Goal: Task Accomplishment & Management: Manage account settings

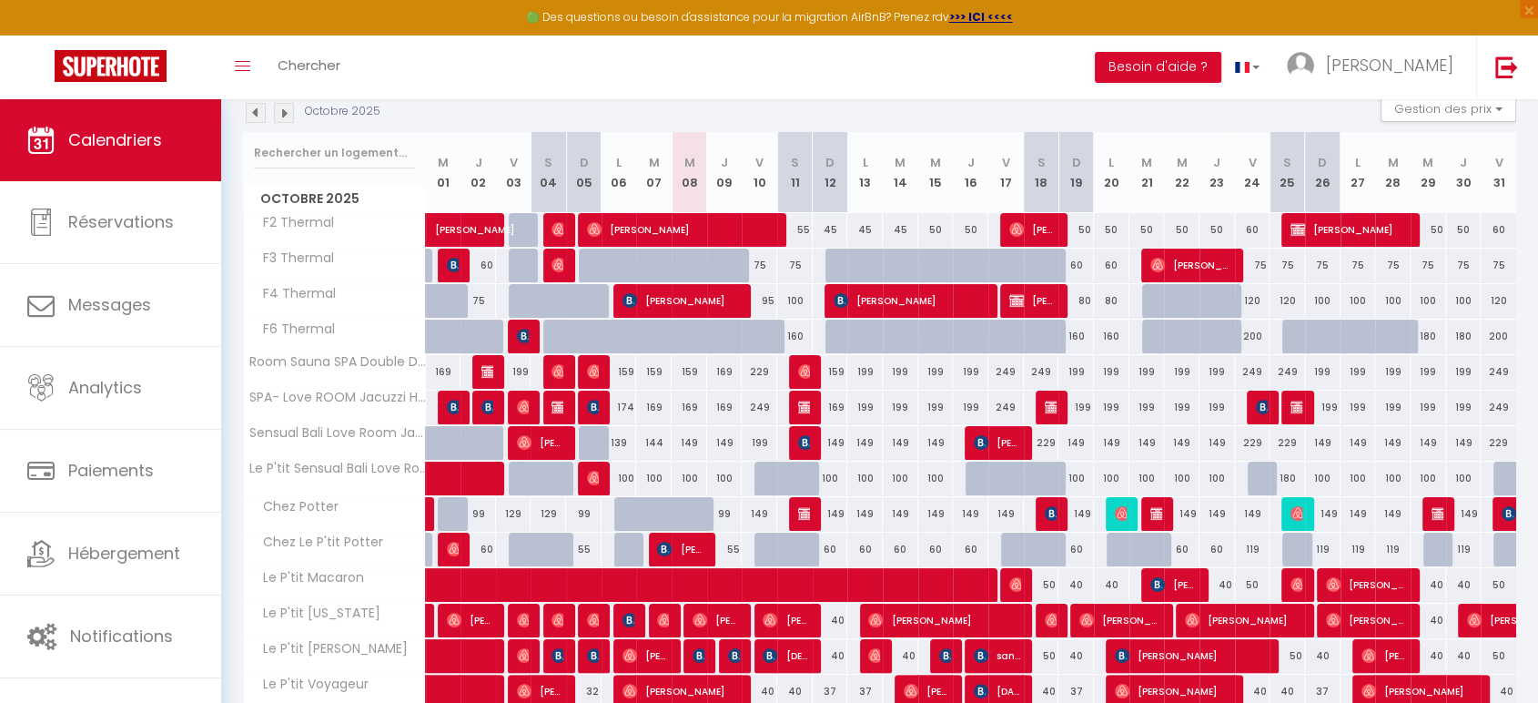
scroll to position [202, 0]
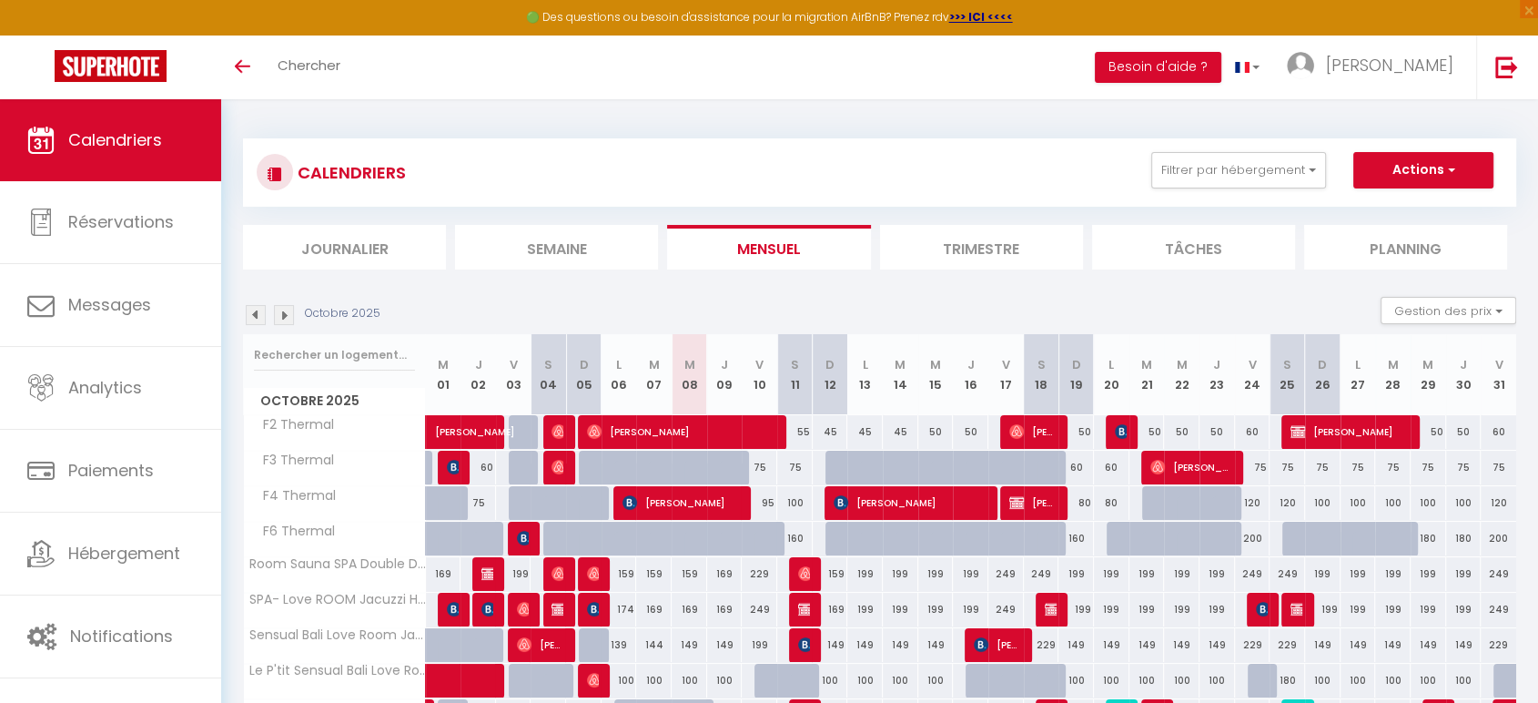
click at [1000, 246] on li "Trimestre" at bounding box center [981, 247] width 203 height 45
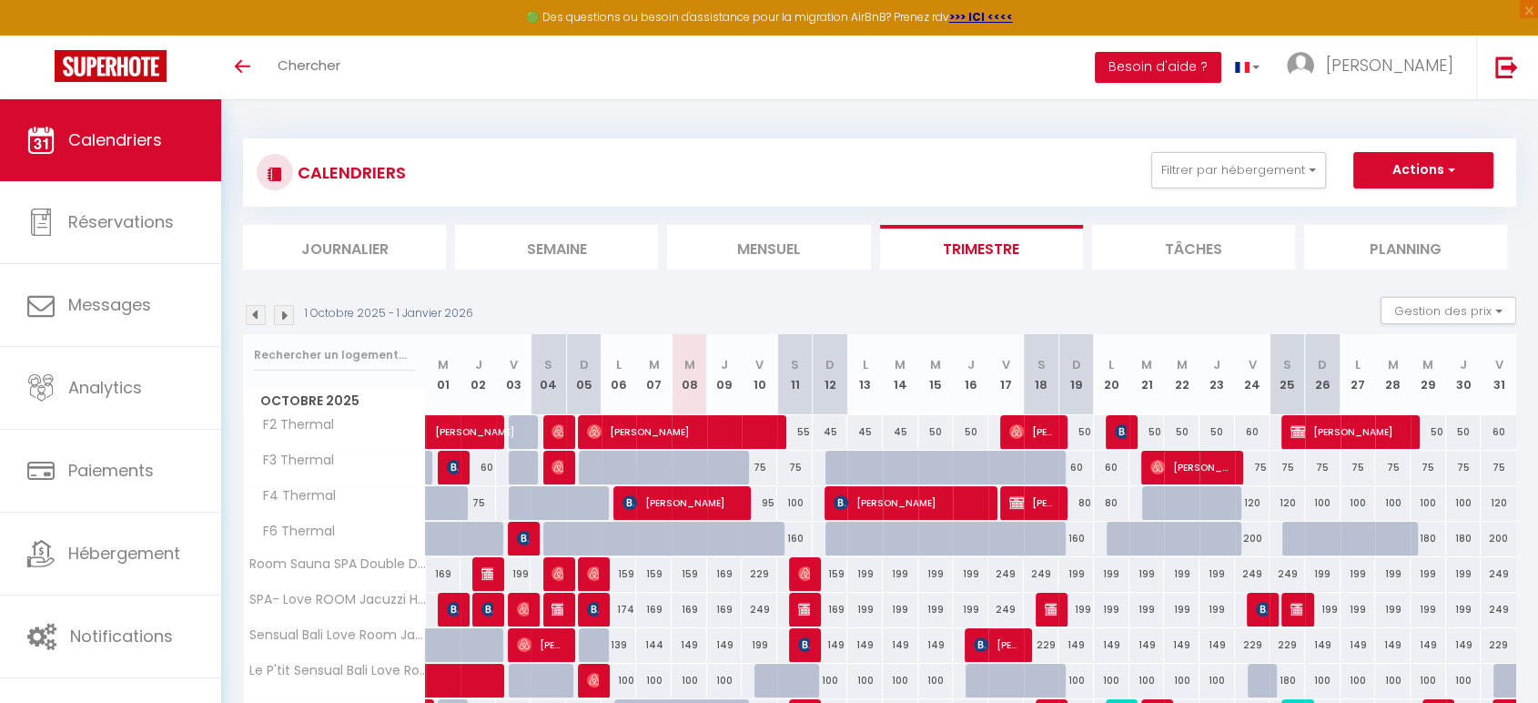
click at [284, 313] on img at bounding box center [284, 315] width 20 height 20
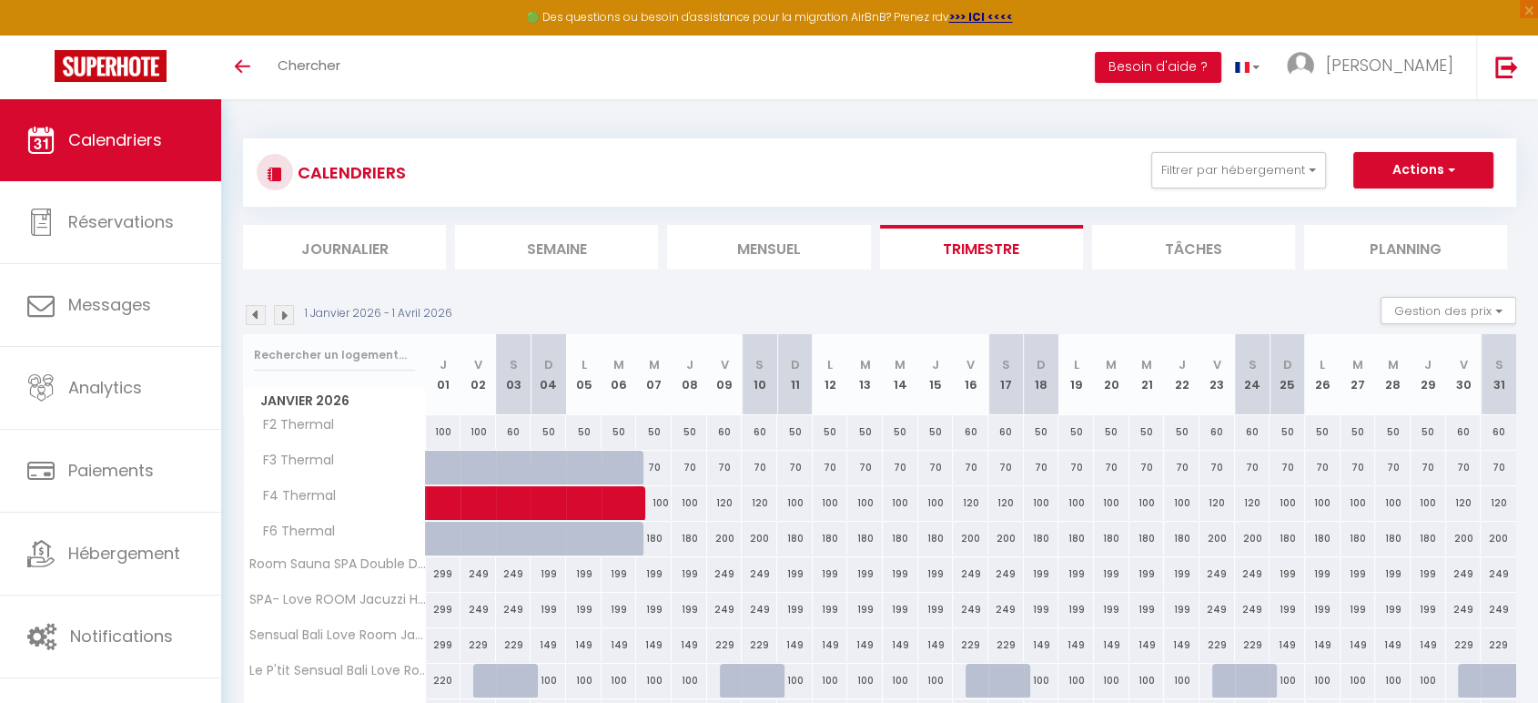
click at [284, 313] on img at bounding box center [284, 315] width 20 height 20
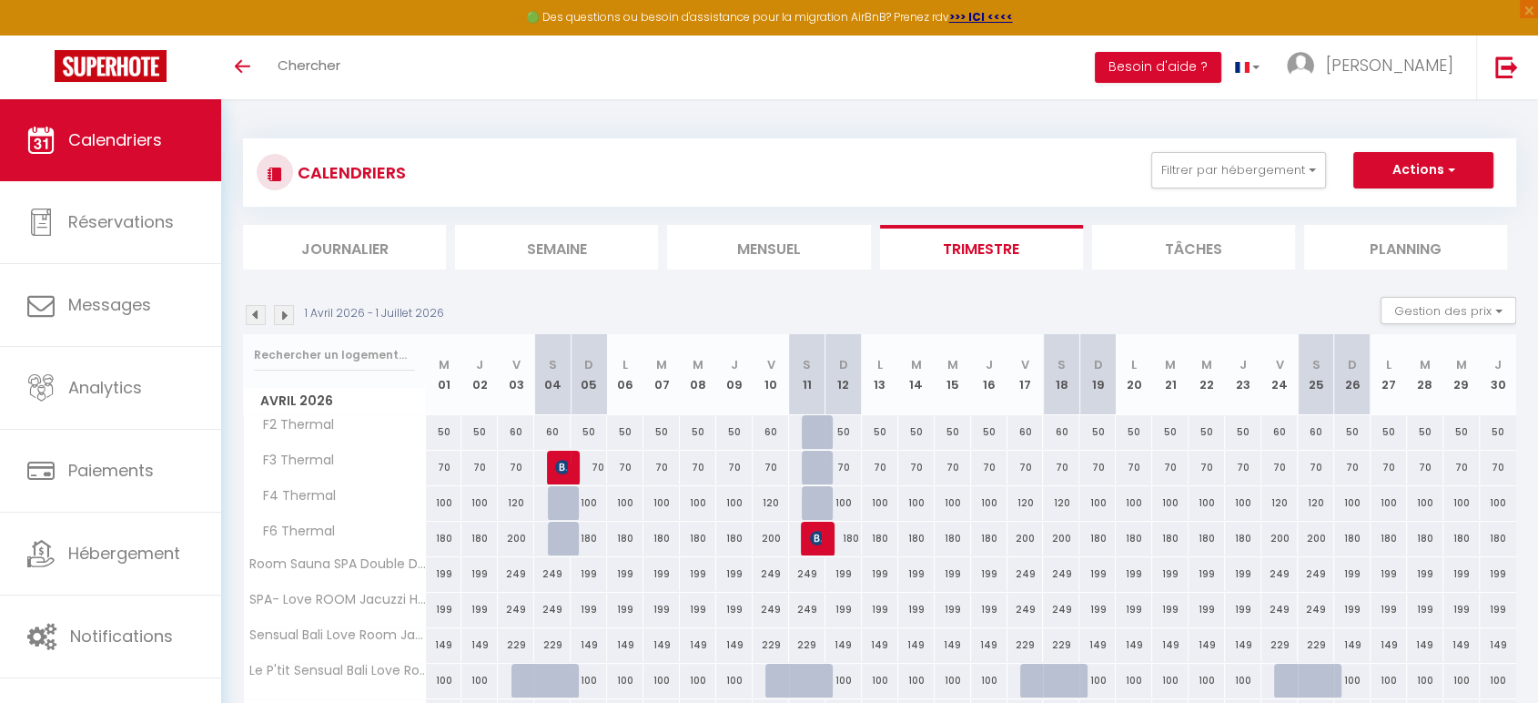
click at [284, 313] on img at bounding box center [284, 315] width 20 height 20
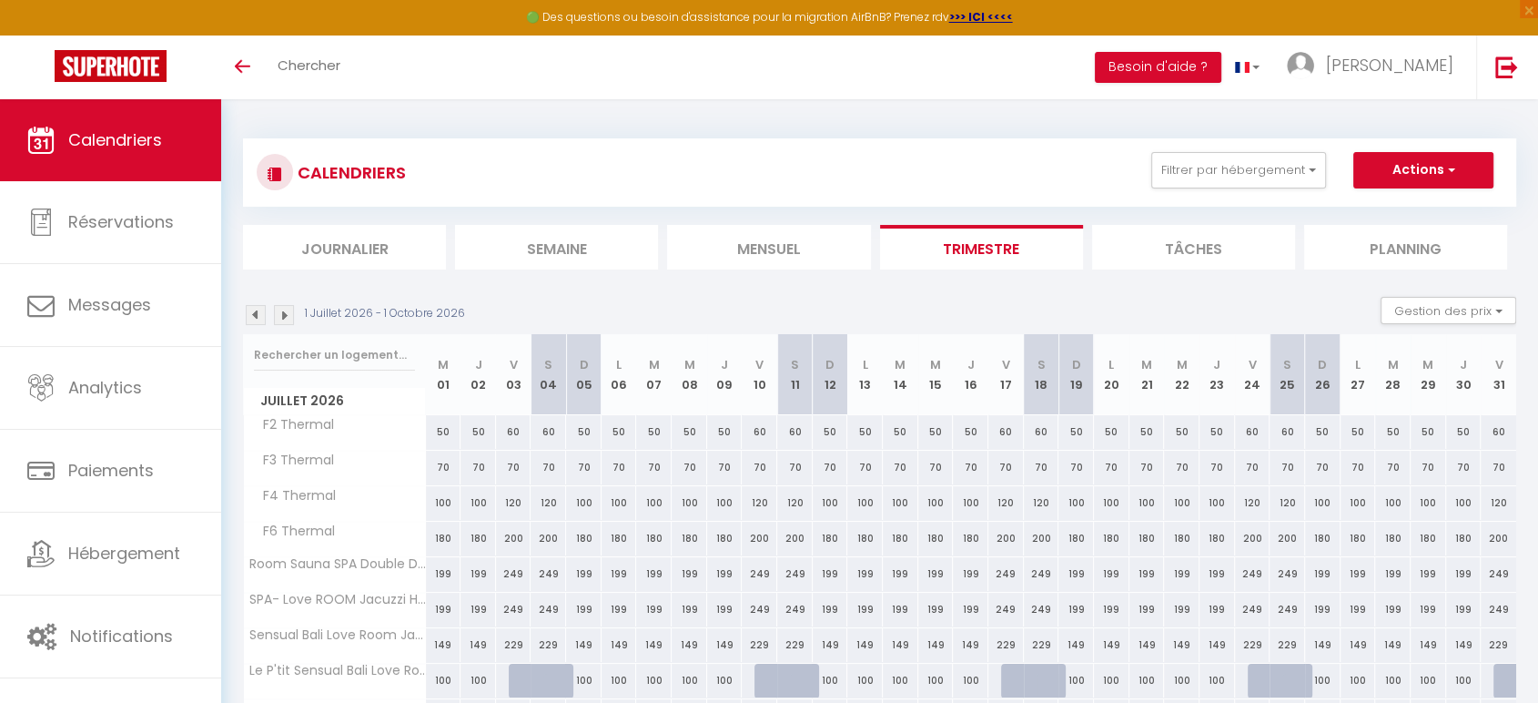
click at [252, 318] on img at bounding box center [256, 315] width 20 height 20
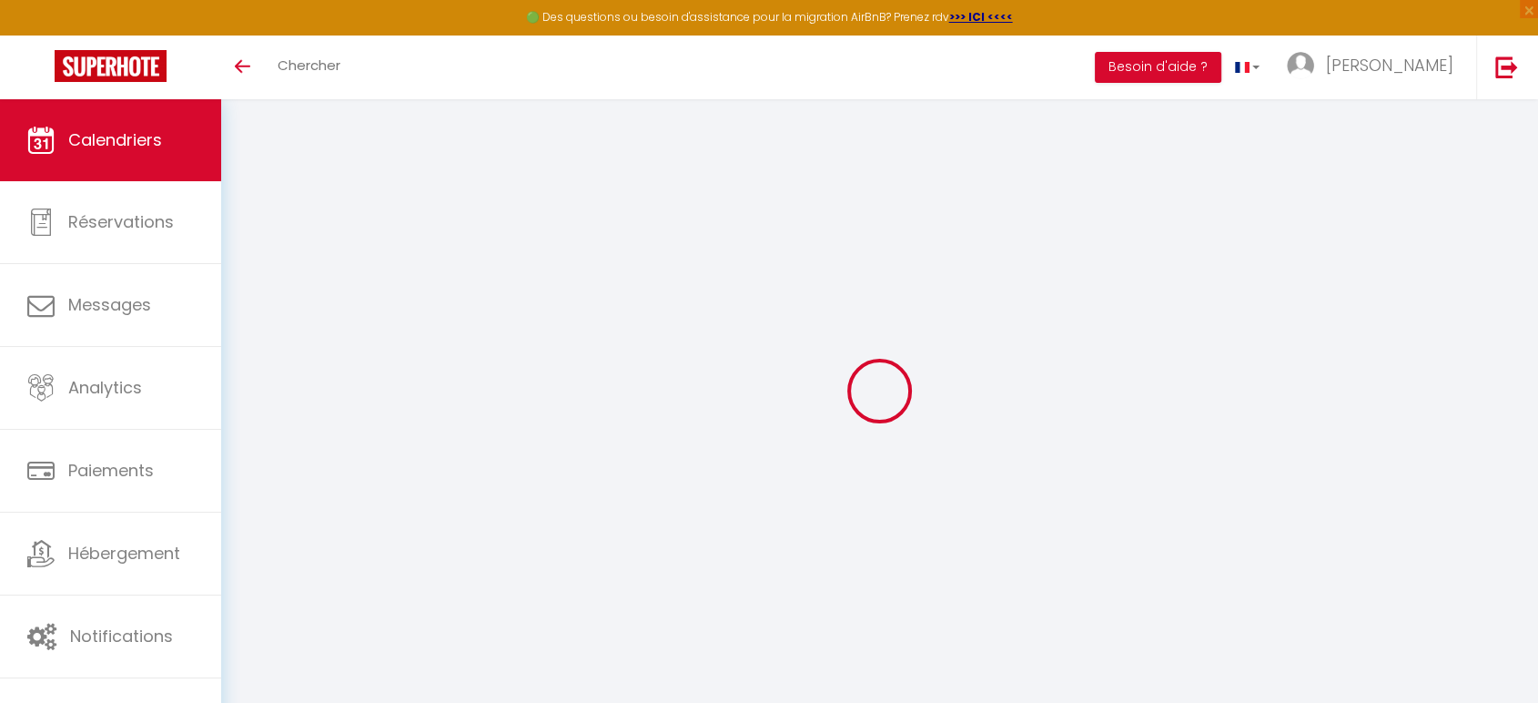
select select
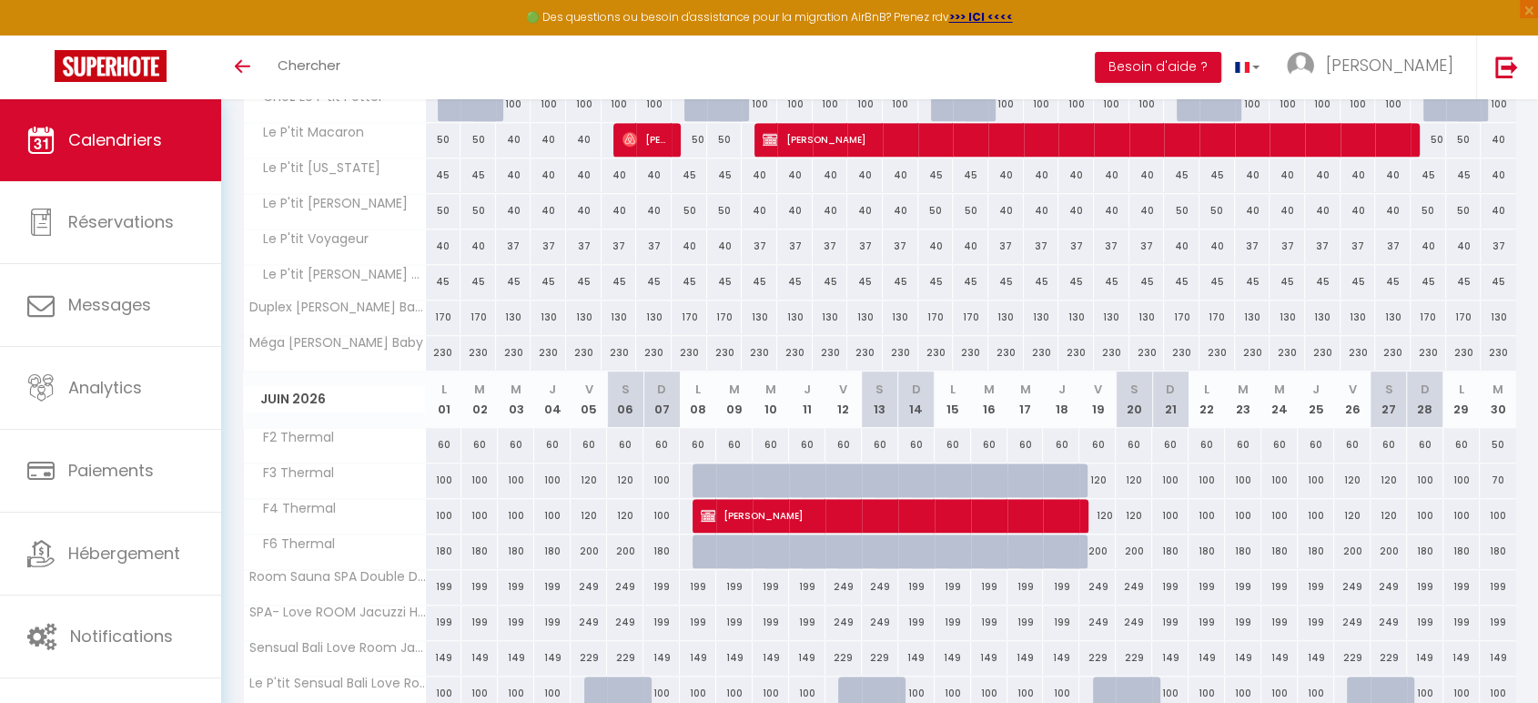
scroll to position [1416, 0]
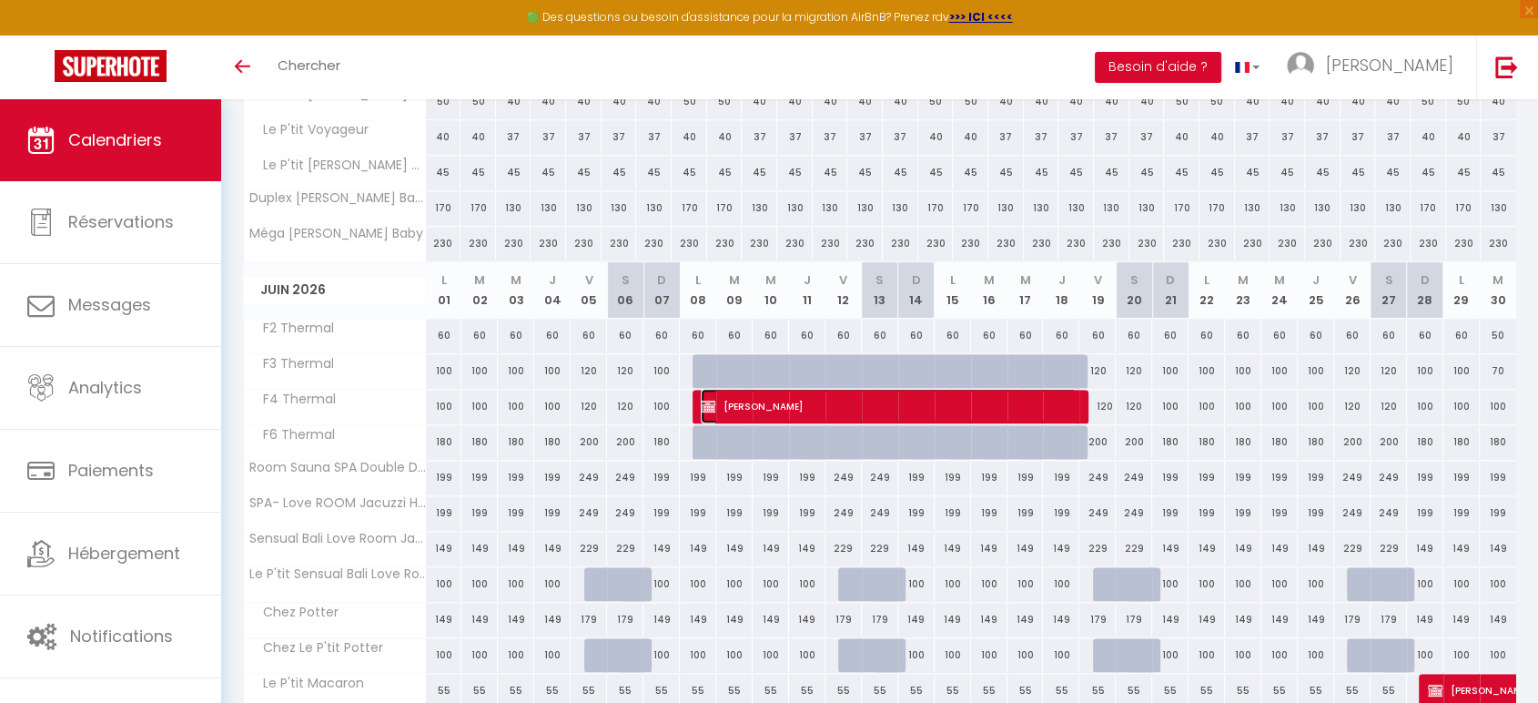
click at [881, 397] on span "[PERSON_NAME]" at bounding box center [889, 406] width 376 height 35
select select "OK"
select select "KO"
select select "0"
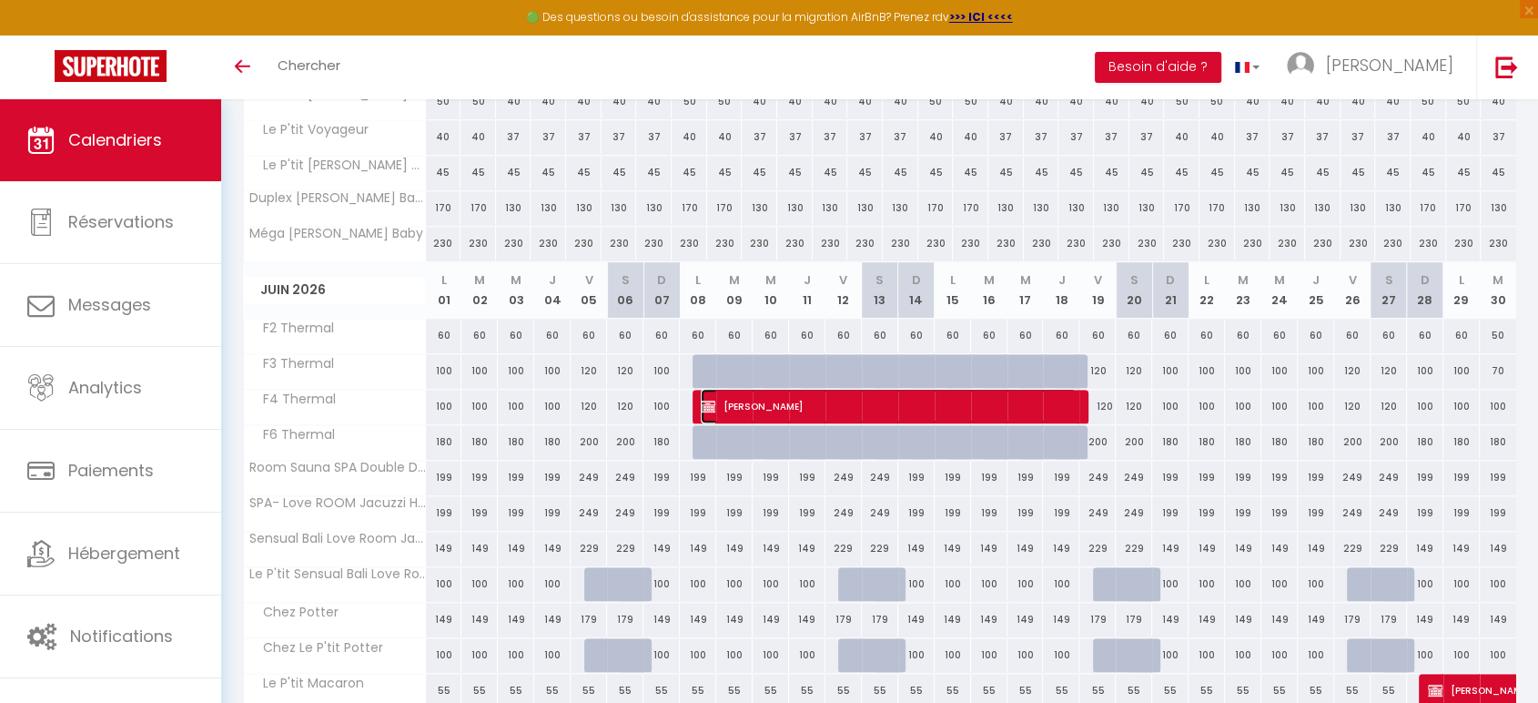
select select "1"
select select
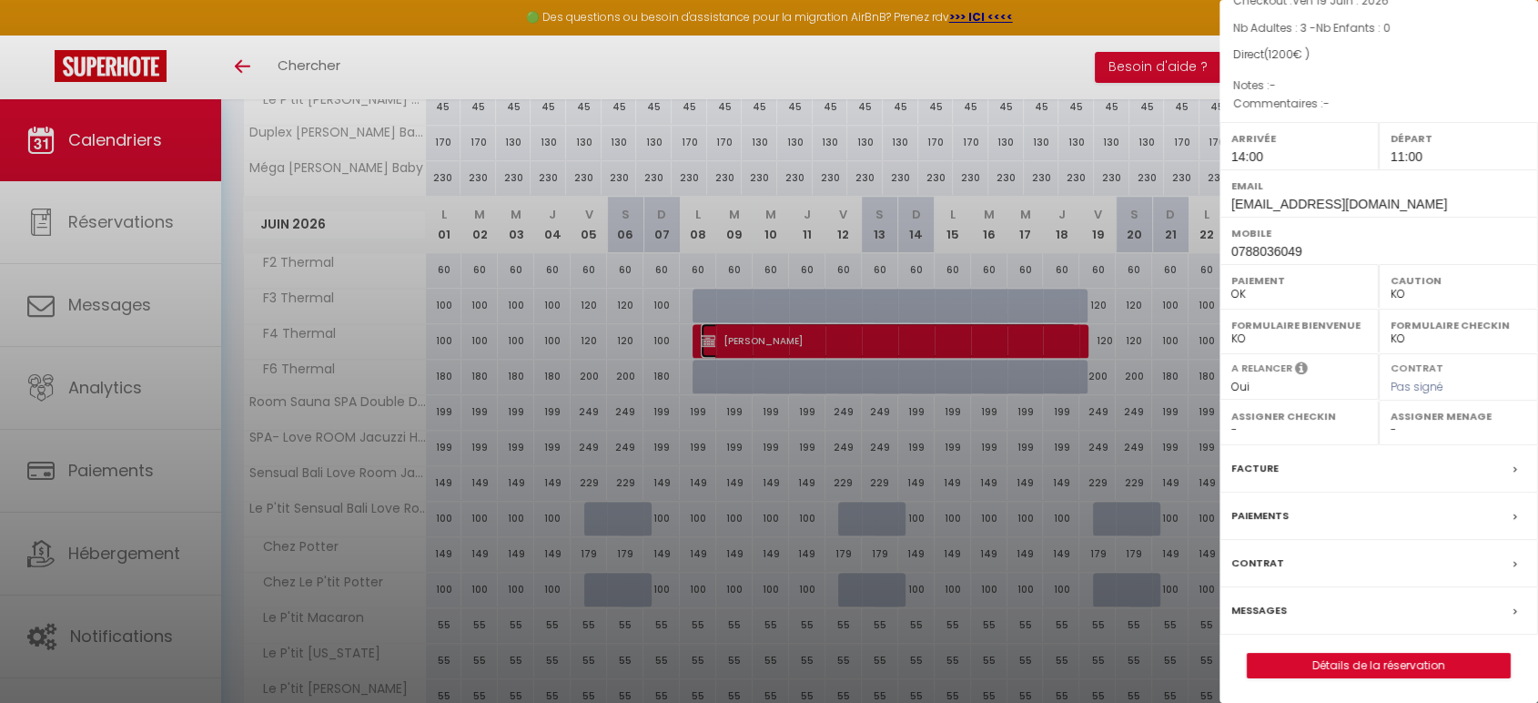
scroll to position [1517, 0]
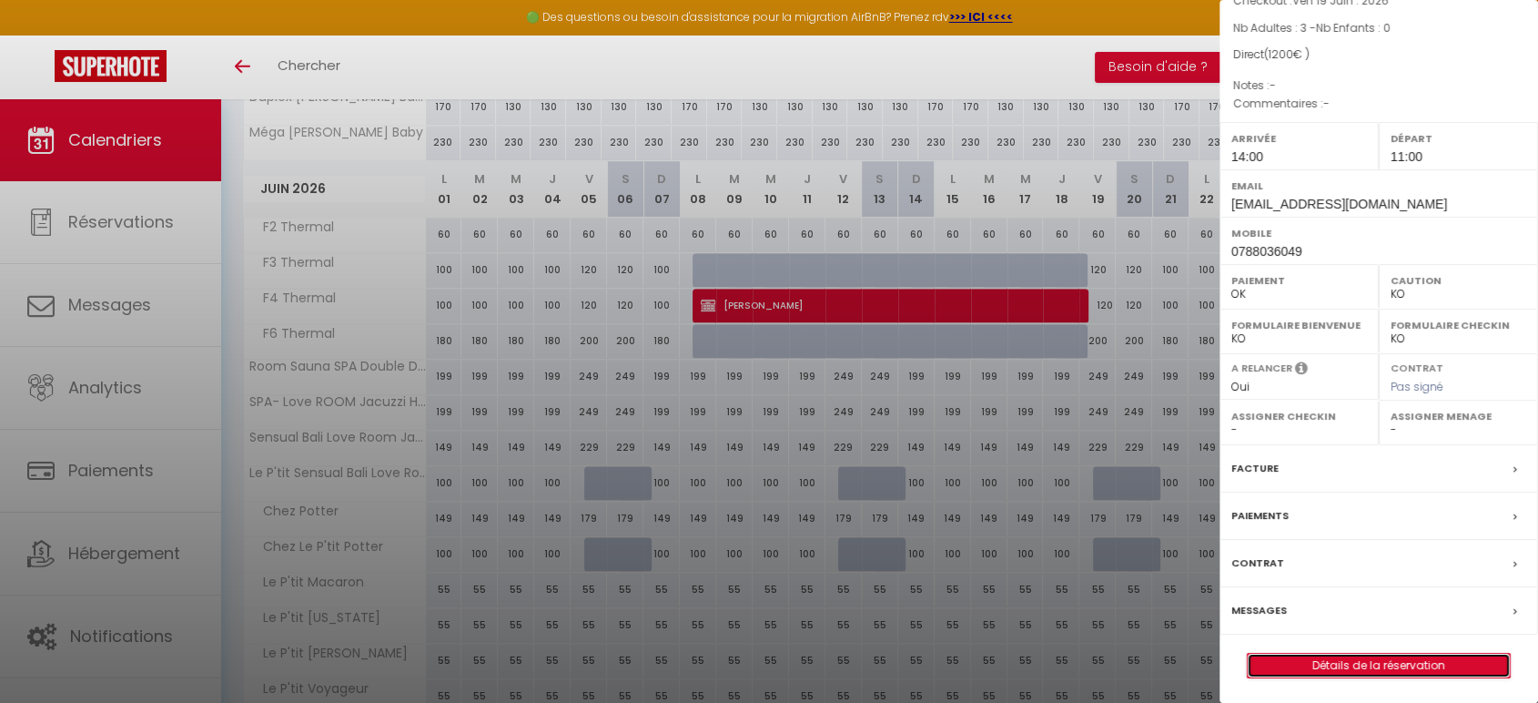
click at [1366, 665] on link "Détails de la réservation" at bounding box center [1379, 666] width 262 height 24
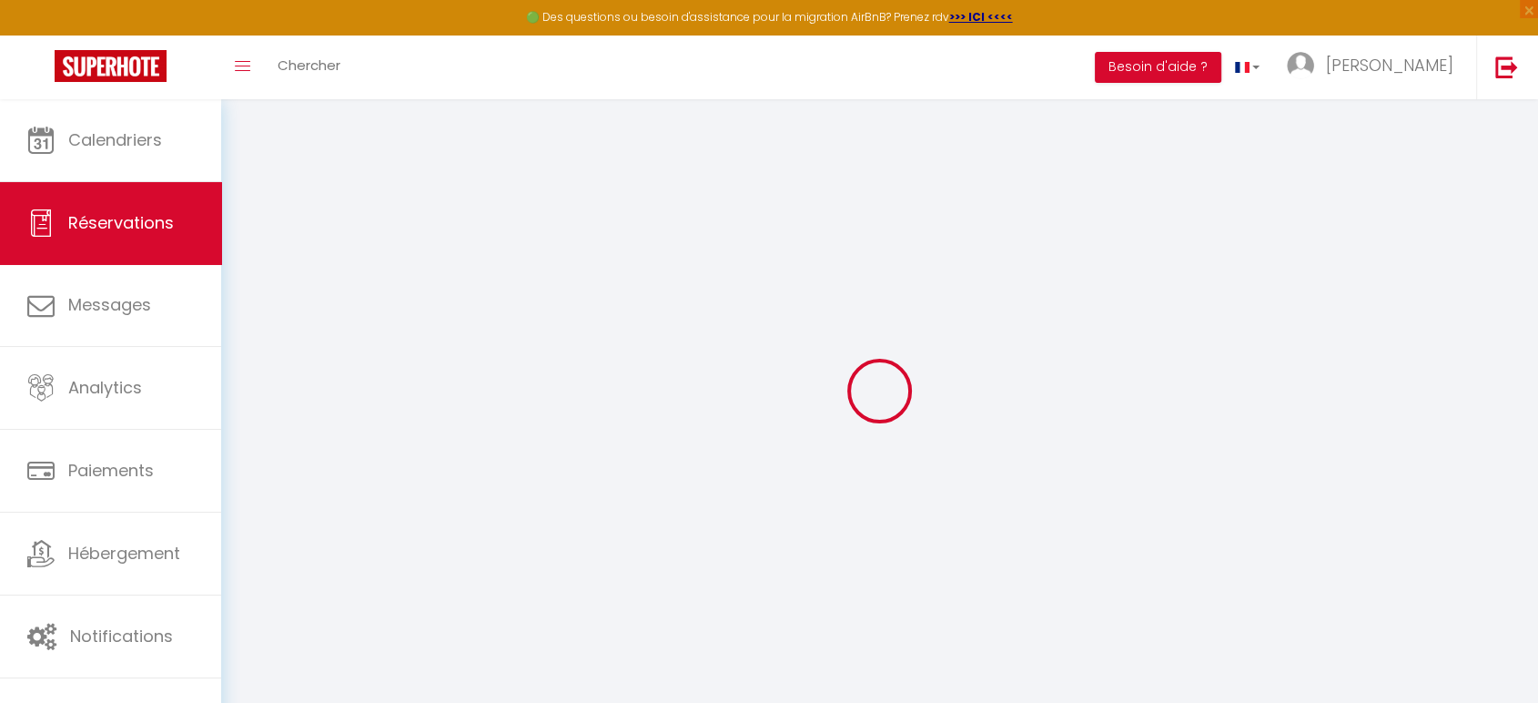
type input "[PERSON_NAME]"
type input "Reffay"
type input "[EMAIL_ADDRESS][DOMAIN_NAME]"
type input "0788036049"
select select
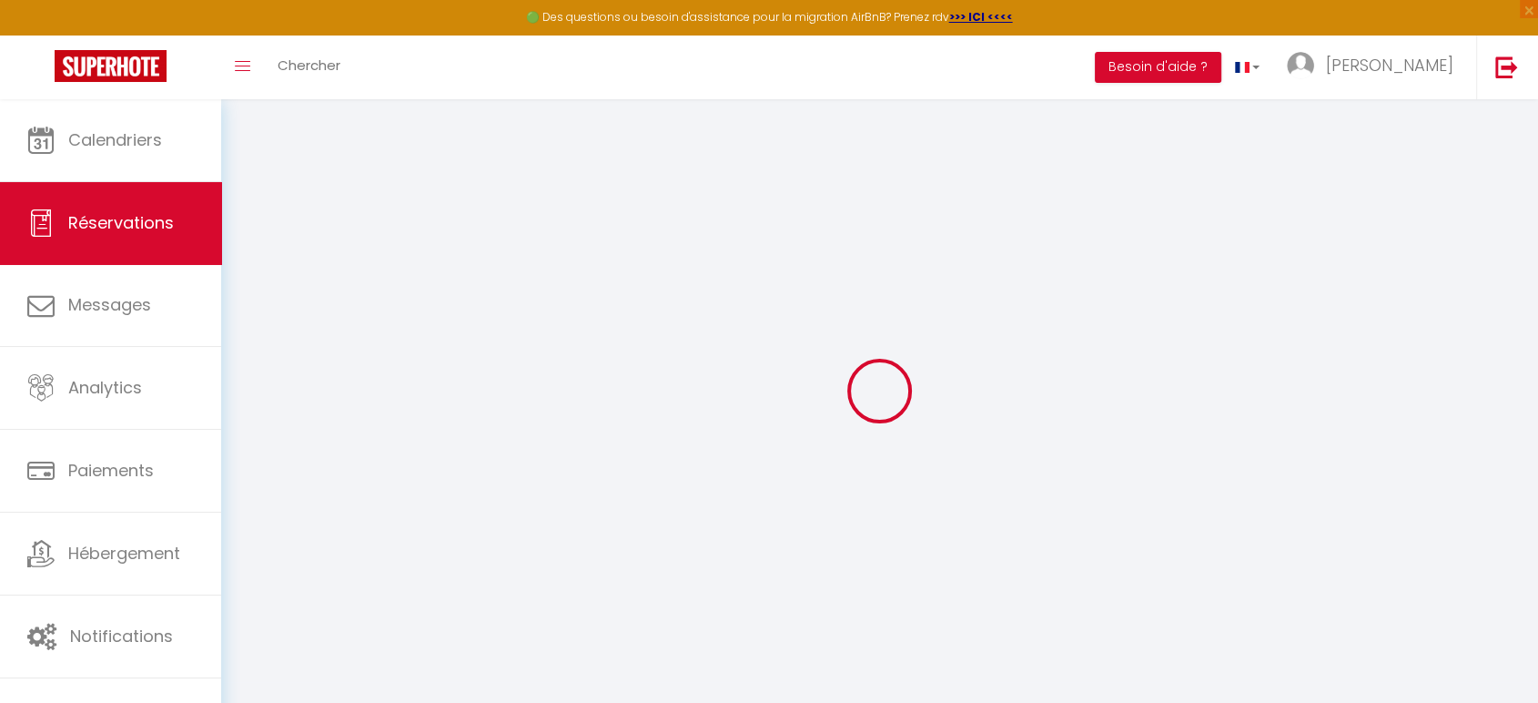
select select "1113"
select select "1"
type input "Lun 08 Juin 2026"
select select
type input "Ven 19 Juin 2026"
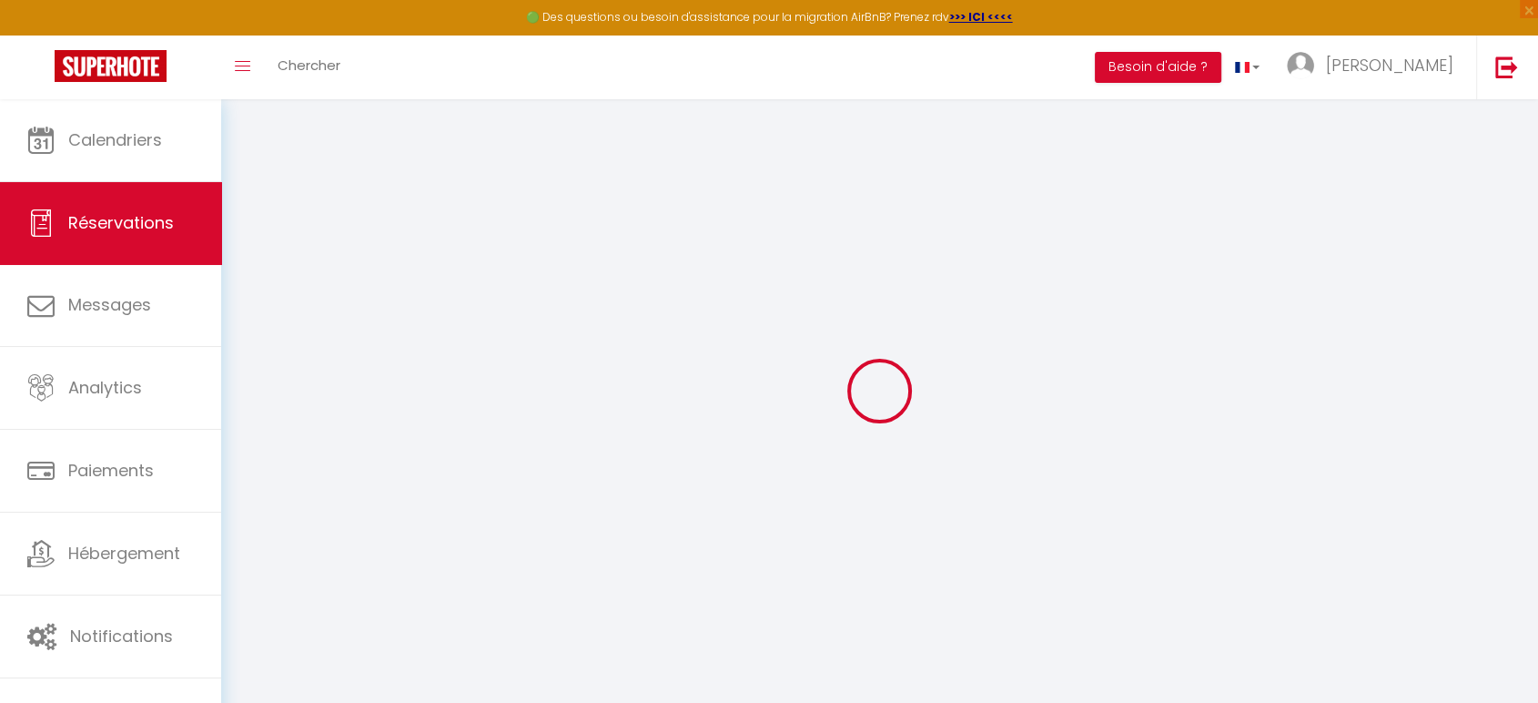
select select
type input "3"
select select "12"
select select
type input "1200"
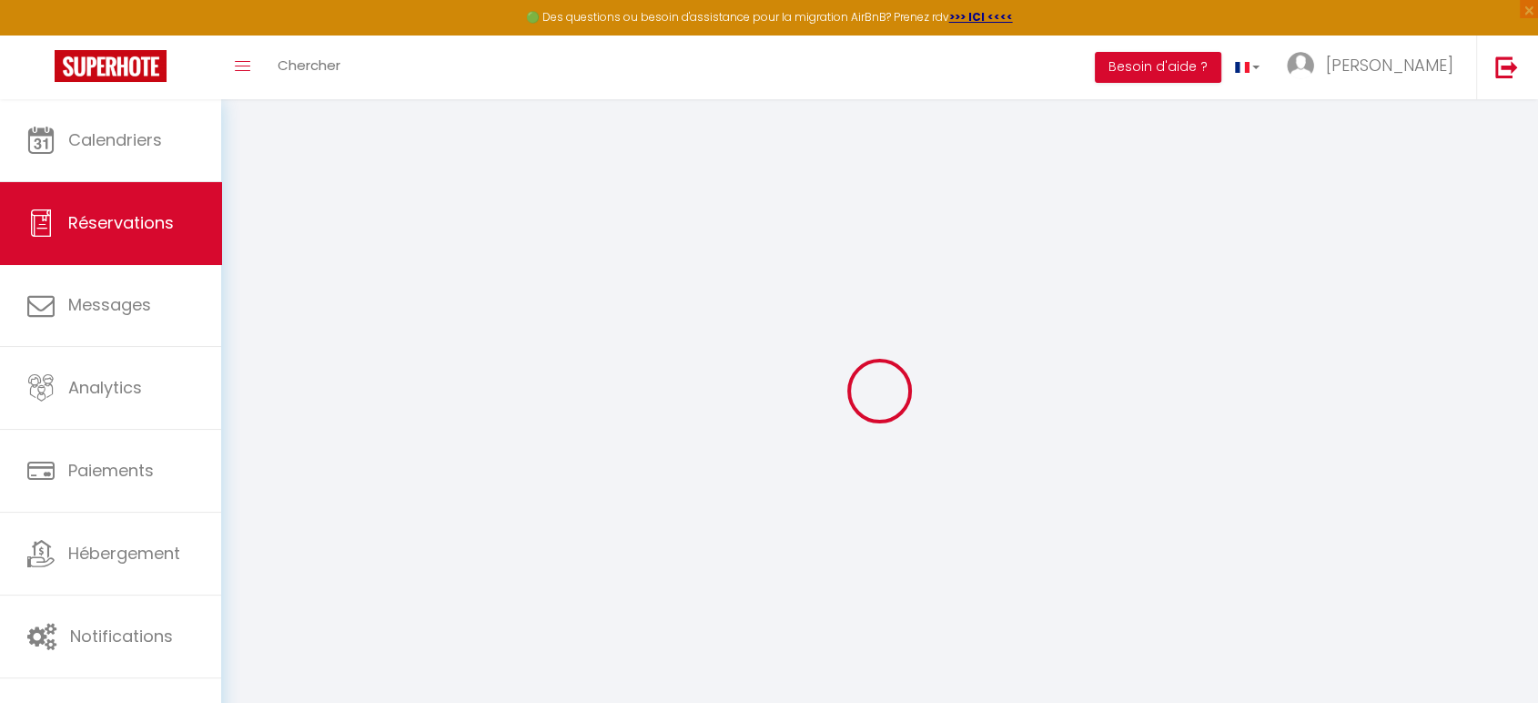
checkbox input "false"
type input "0"
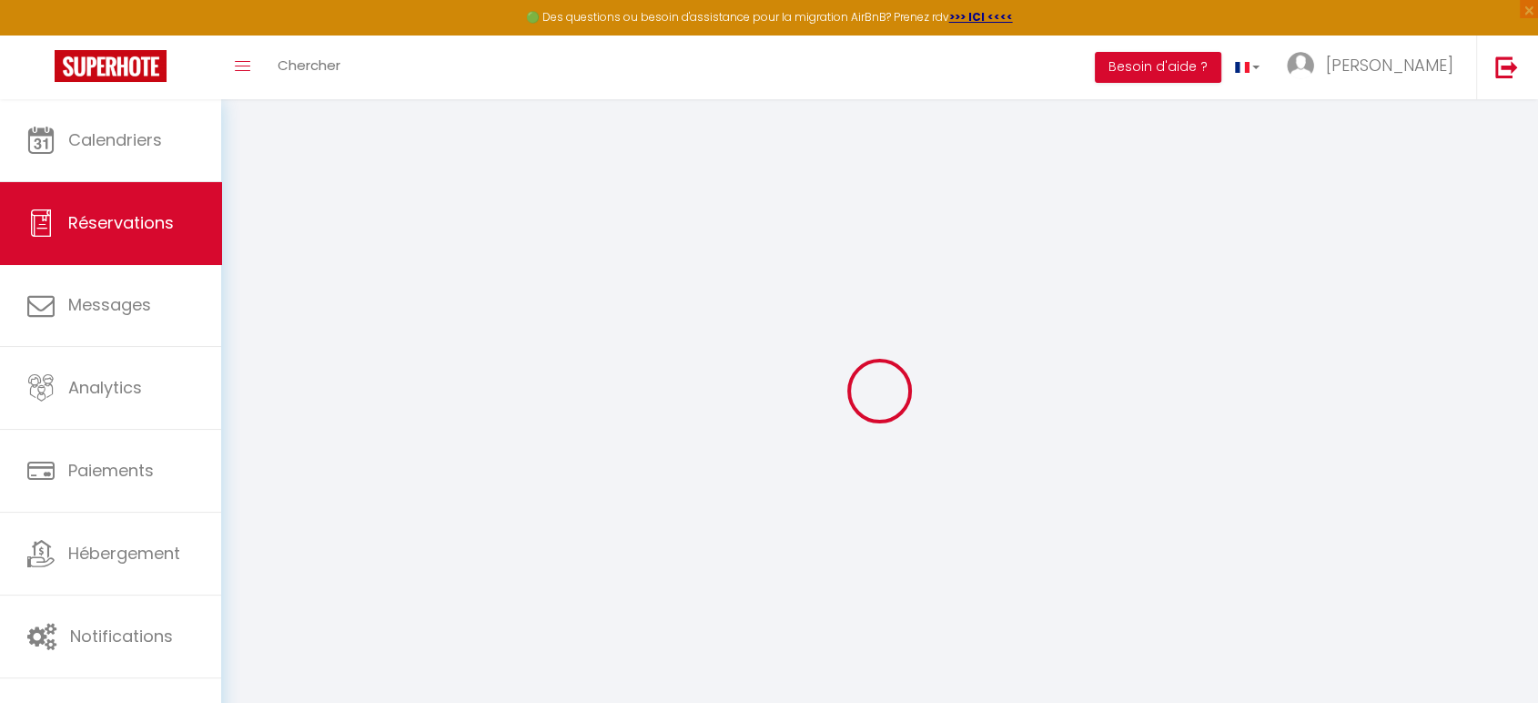
select select
select select "14"
checkbox input "false"
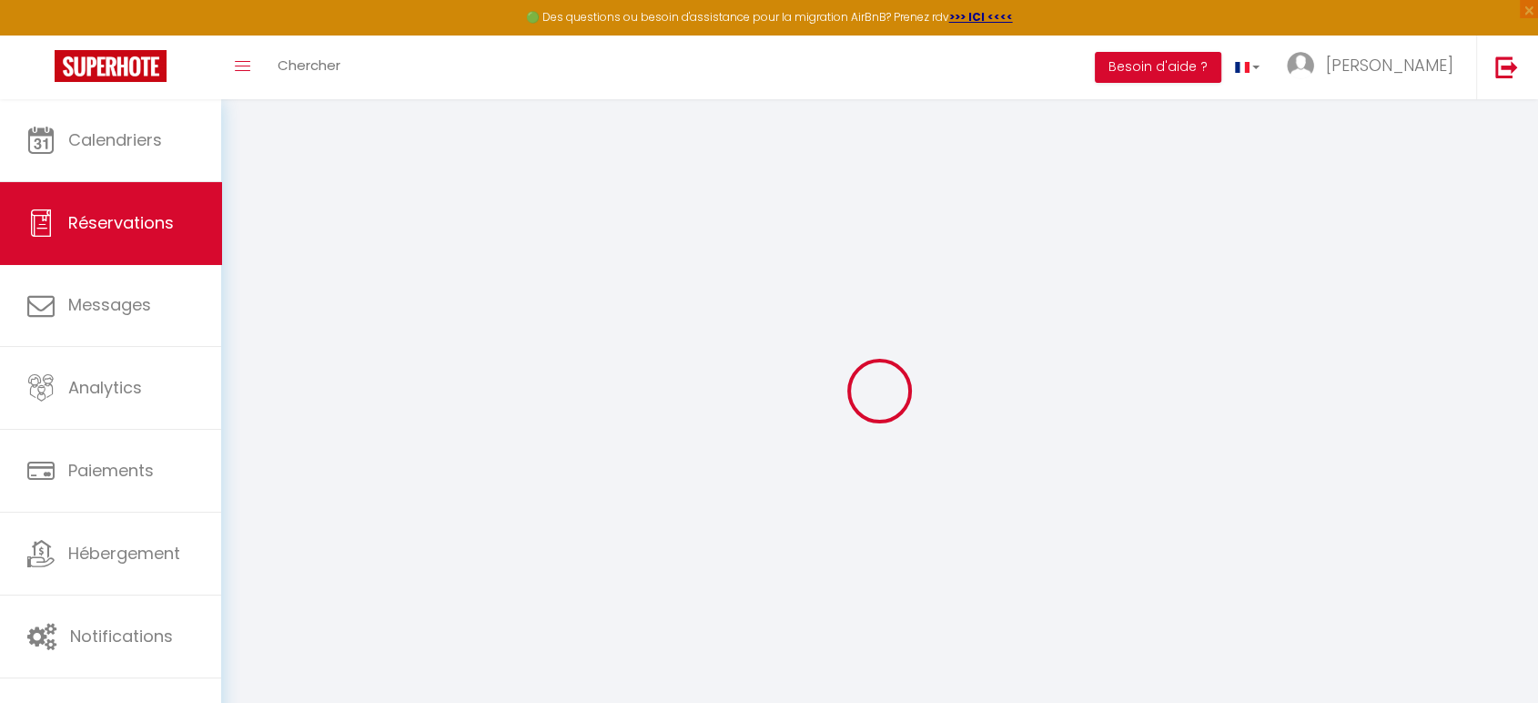
select select
checkbox input "false"
select select
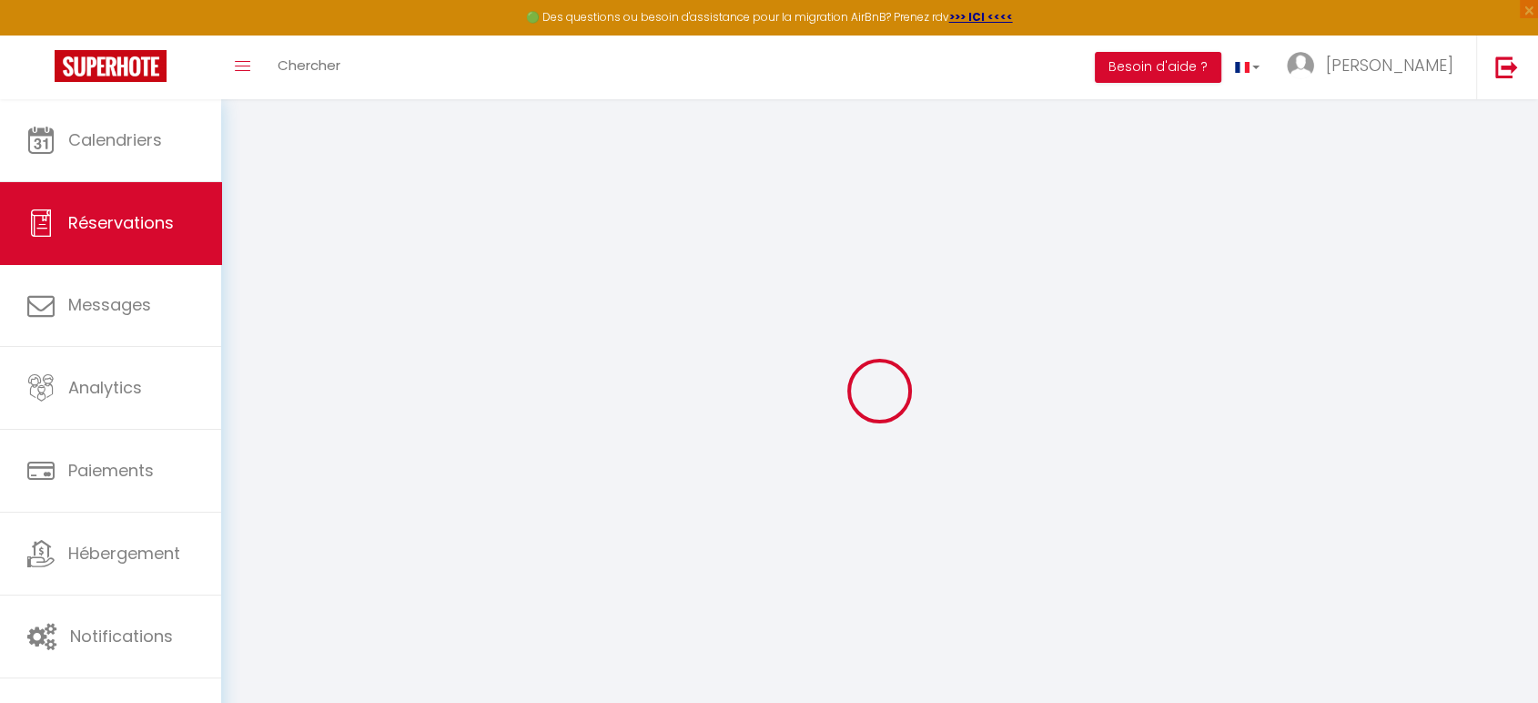
select select
checkbox input "false"
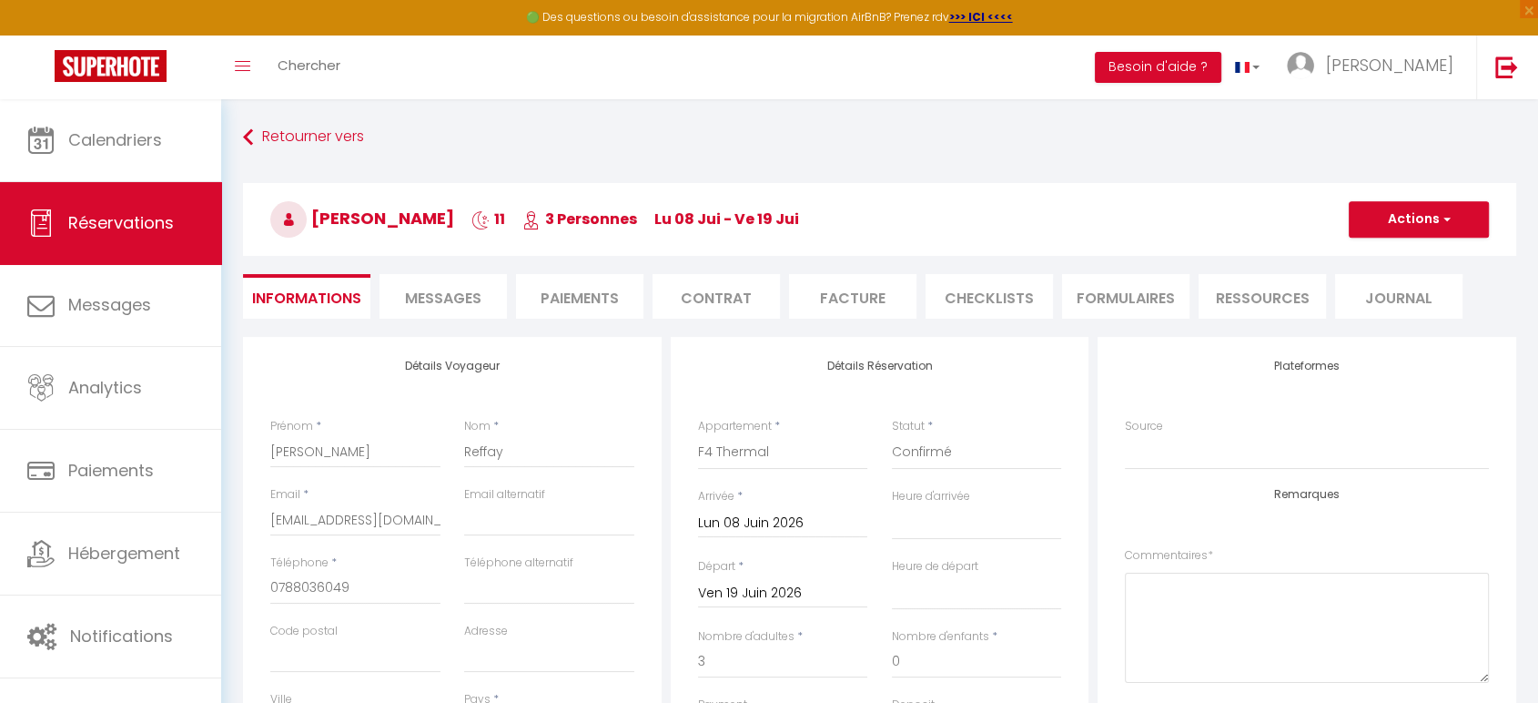
select select
checkbox input "false"
select select
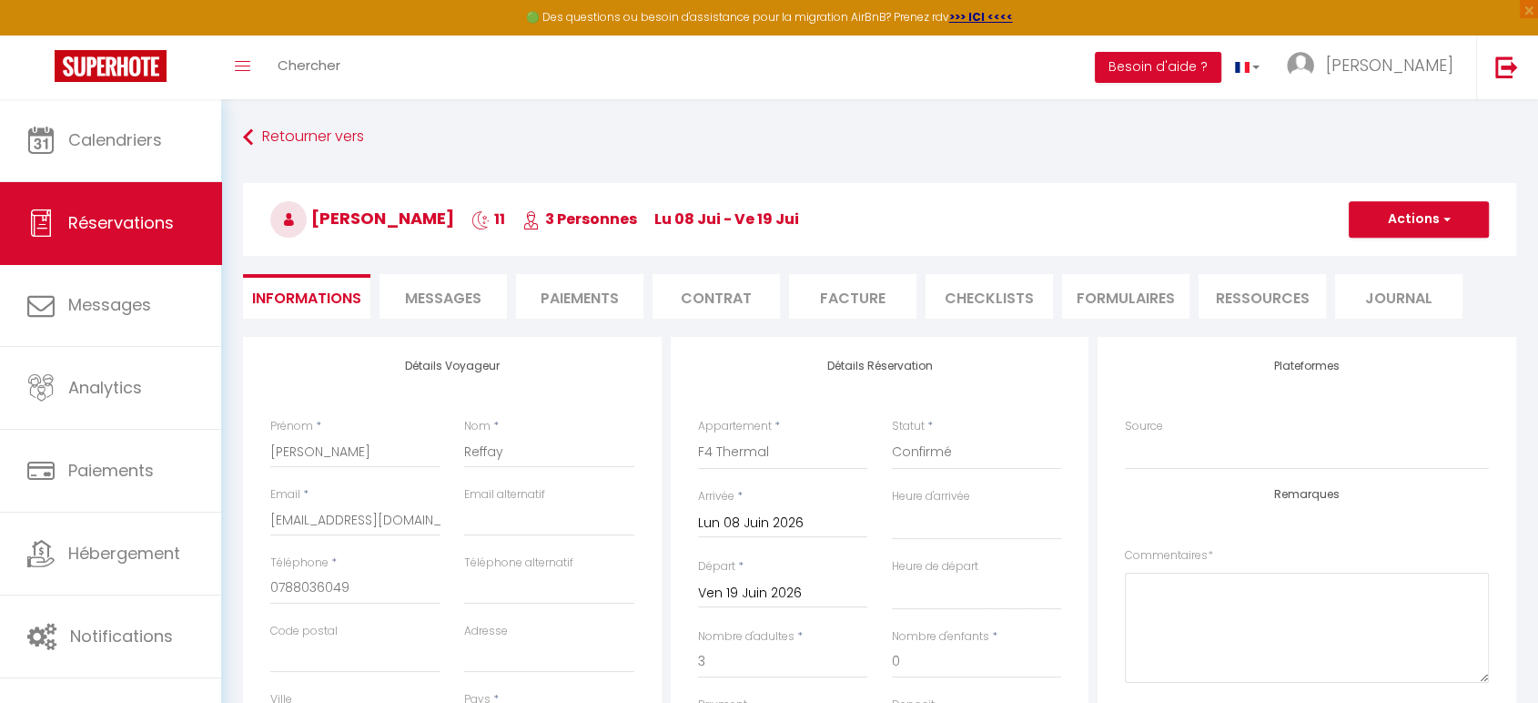
select select
checkbox input "false"
select select
checkbox input "false"
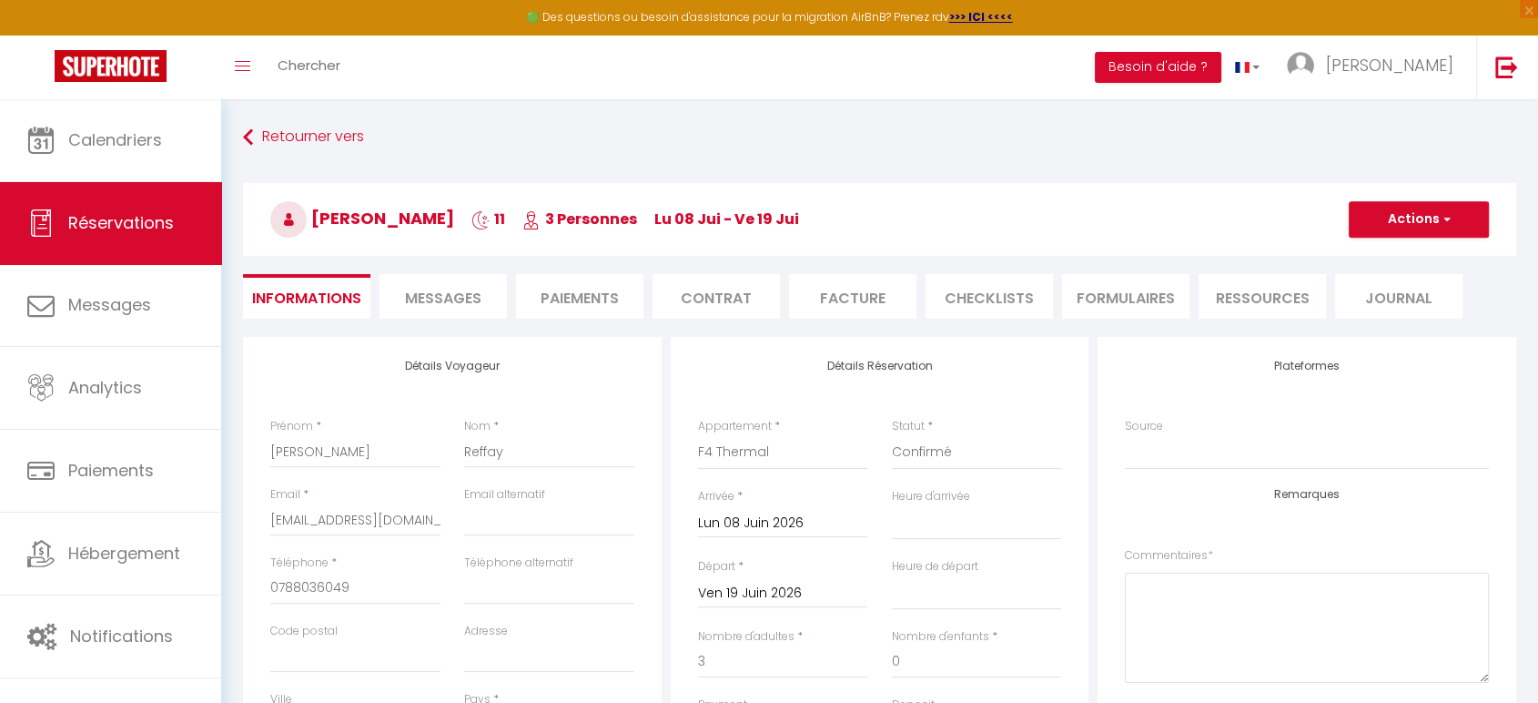
select select "14:00"
select select "11:00"
click at [933, 451] on select "Confirmé Non Confirmé [PERSON_NAME] par le voyageur No Show Request" at bounding box center [977, 452] width 170 height 35
select select "0"
click at [892, 435] on select "Confirmé Non Confirmé [PERSON_NAME] par le voyageur No Show Request" at bounding box center [977, 452] width 170 height 35
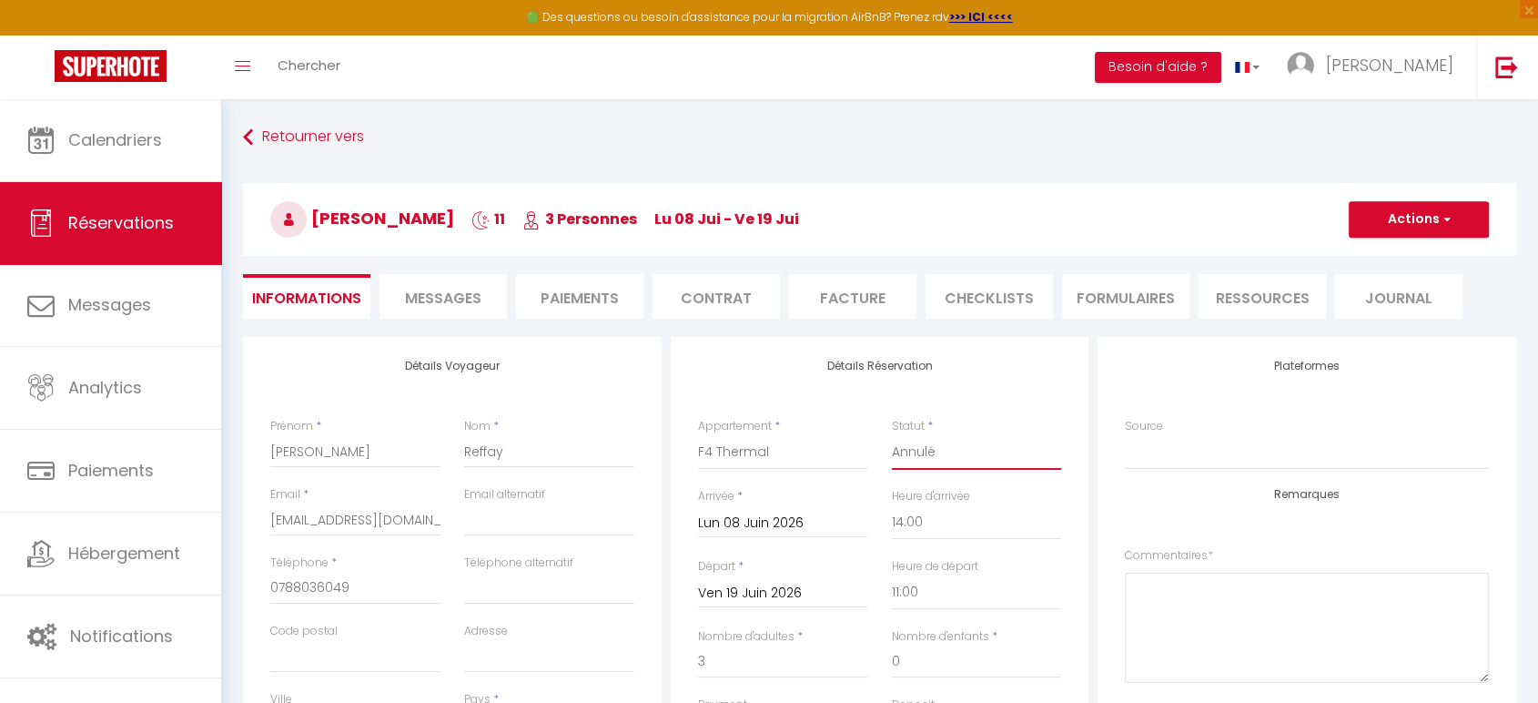
select select
checkbox input "false"
click at [1406, 224] on button "Actions" at bounding box center [1419, 219] width 140 height 36
click at [1381, 258] on link "Enregistrer" at bounding box center [1401, 260] width 144 height 24
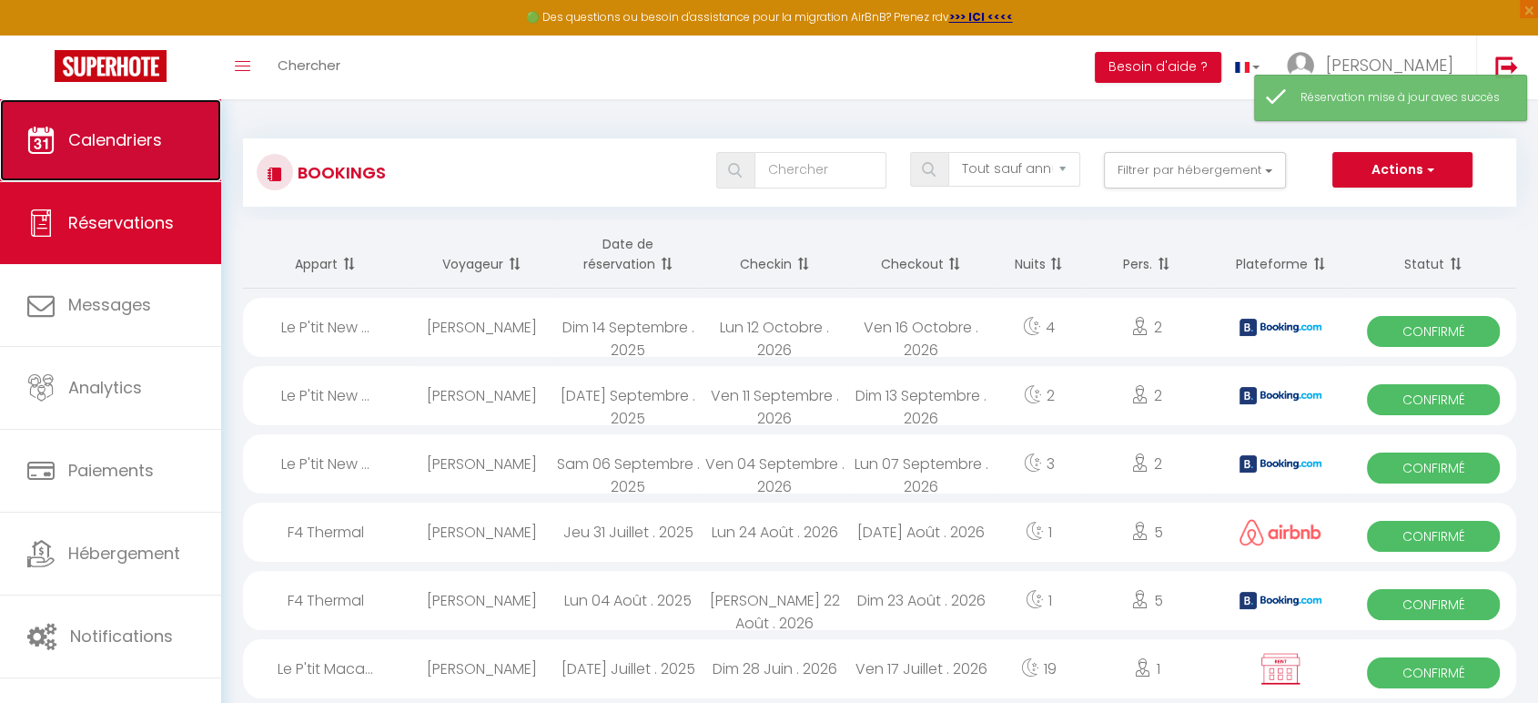
click at [196, 141] on link "Calendriers" at bounding box center [110, 140] width 221 height 82
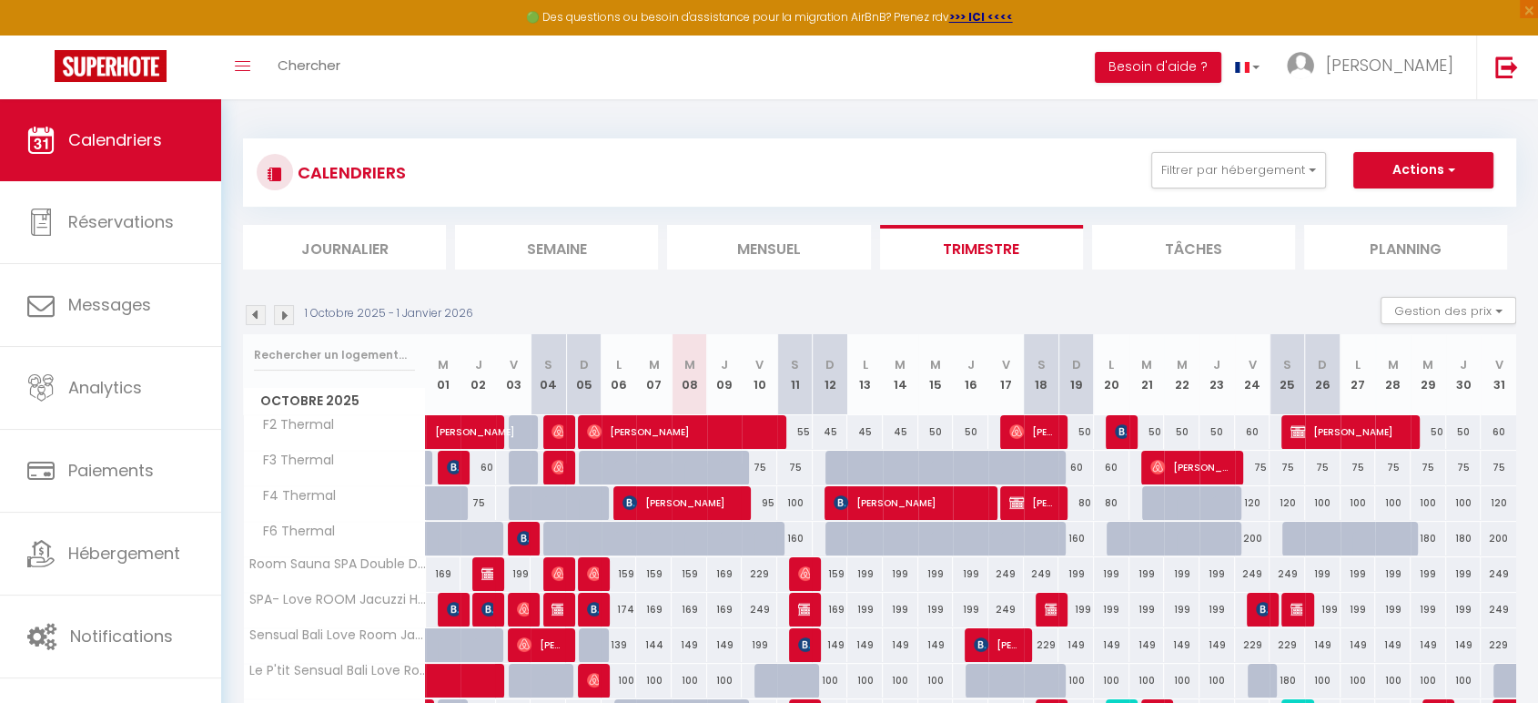
click at [290, 313] on img at bounding box center [284, 315] width 20 height 20
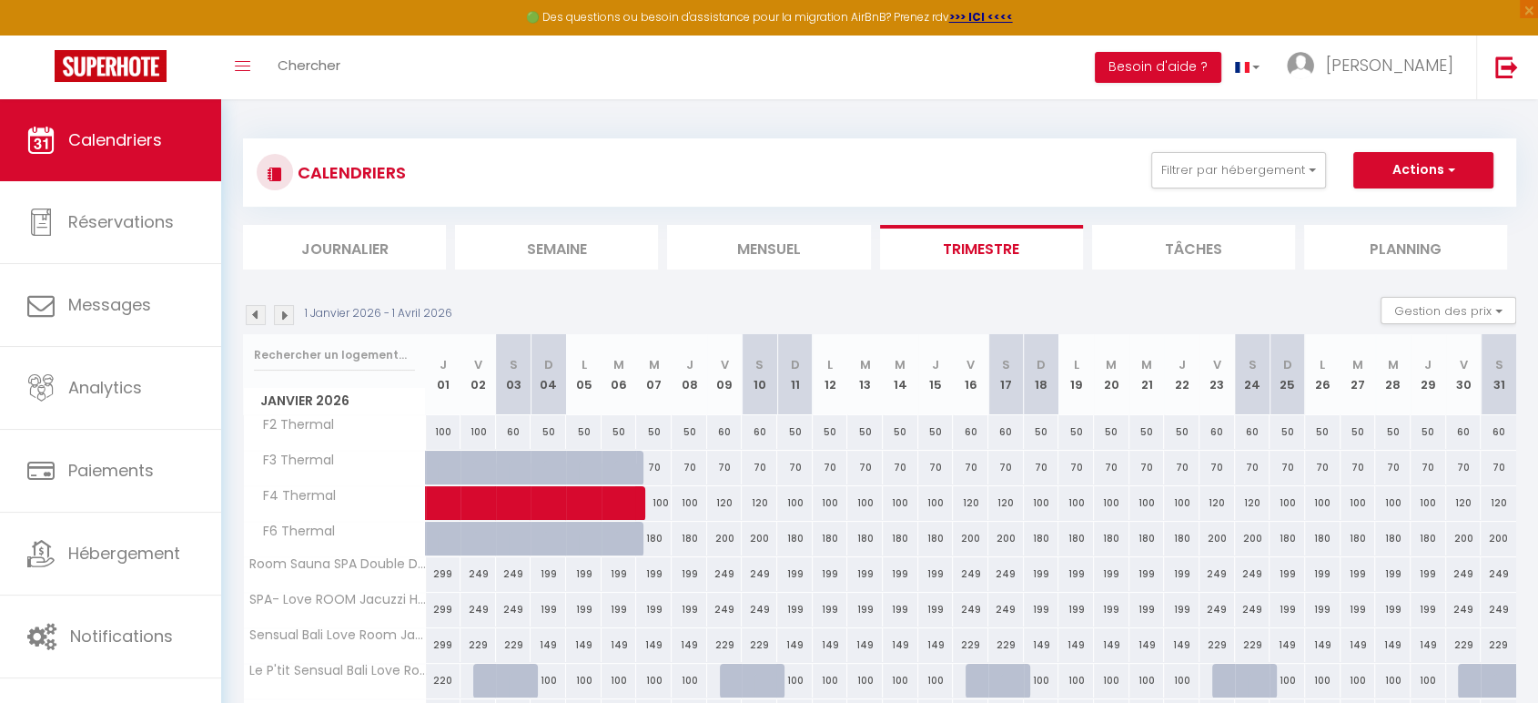
click at [290, 313] on img at bounding box center [284, 315] width 20 height 20
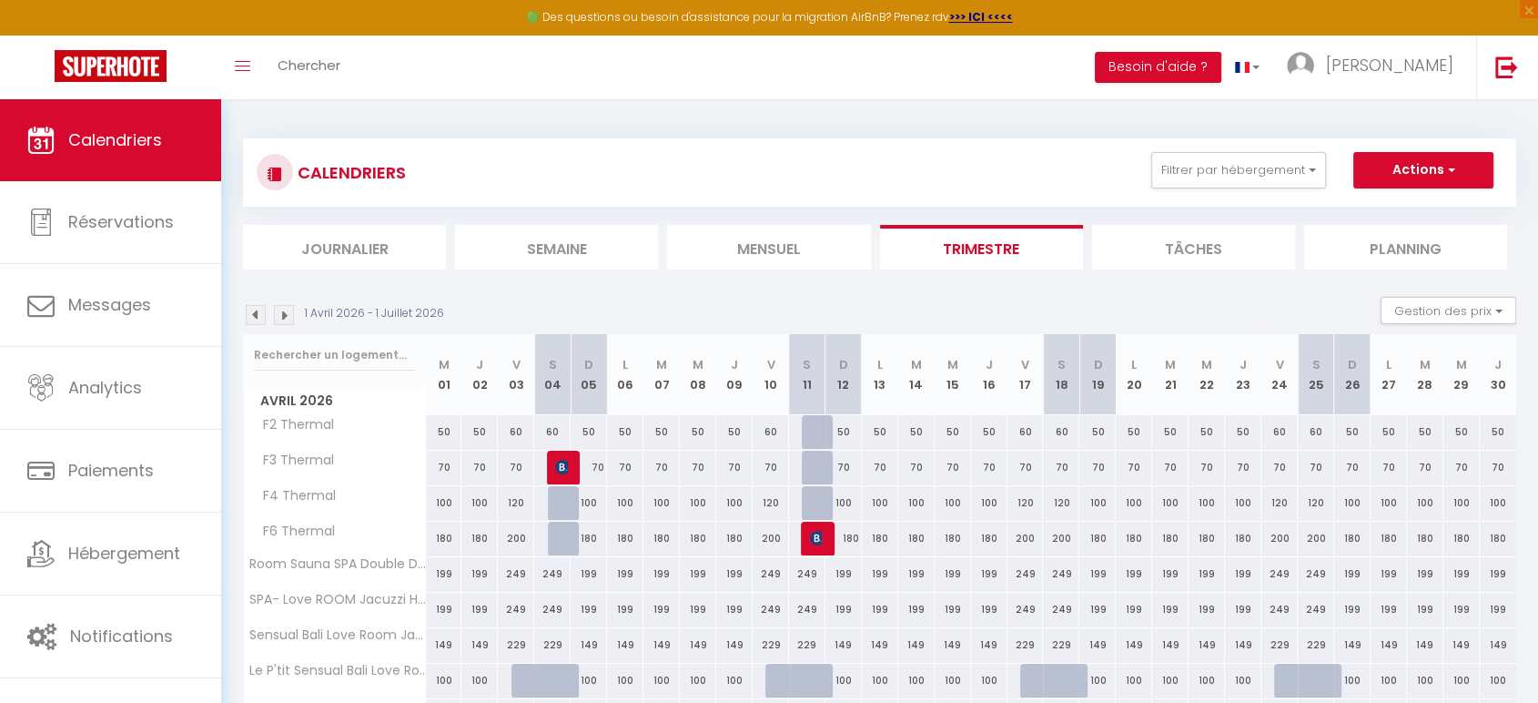
click at [290, 313] on img at bounding box center [284, 315] width 20 height 20
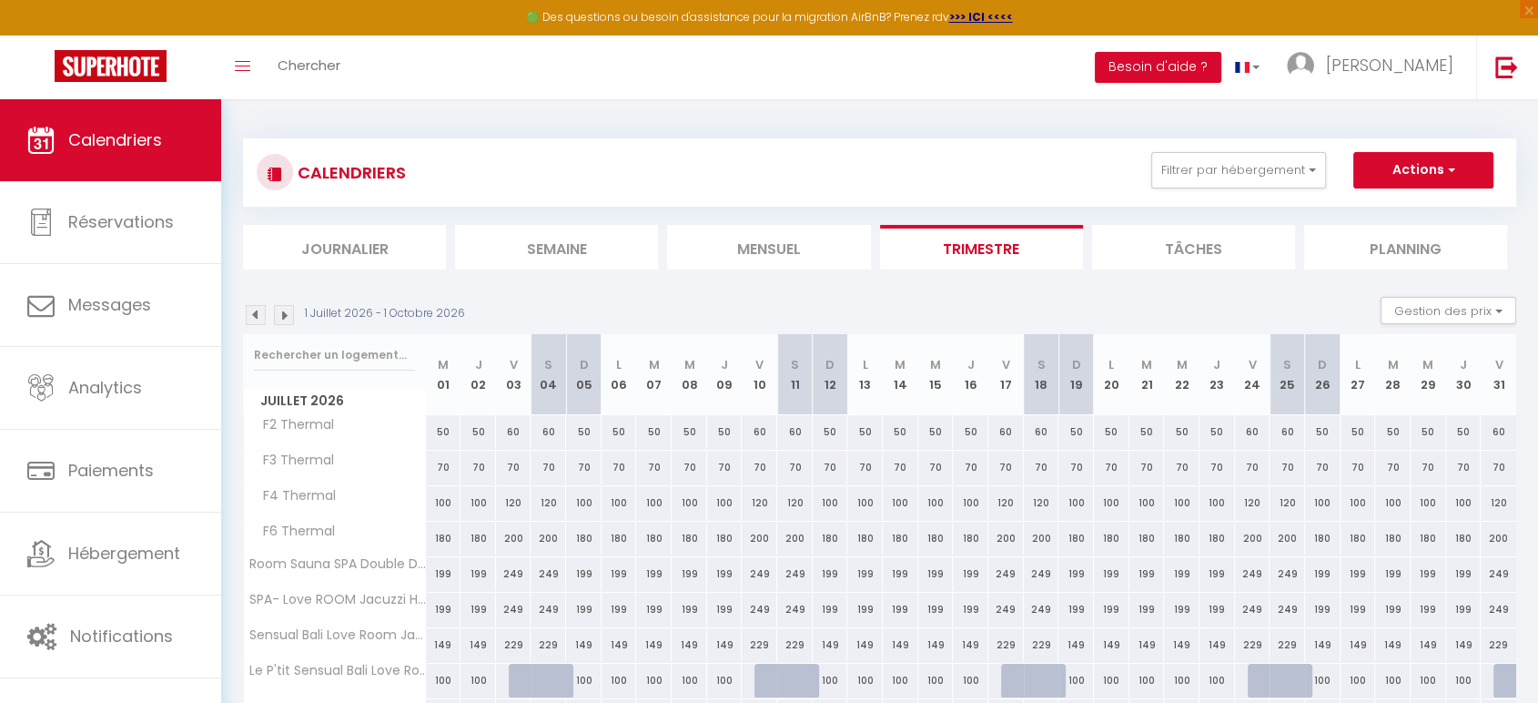
click at [260, 317] on img at bounding box center [256, 315] width 20 height 20
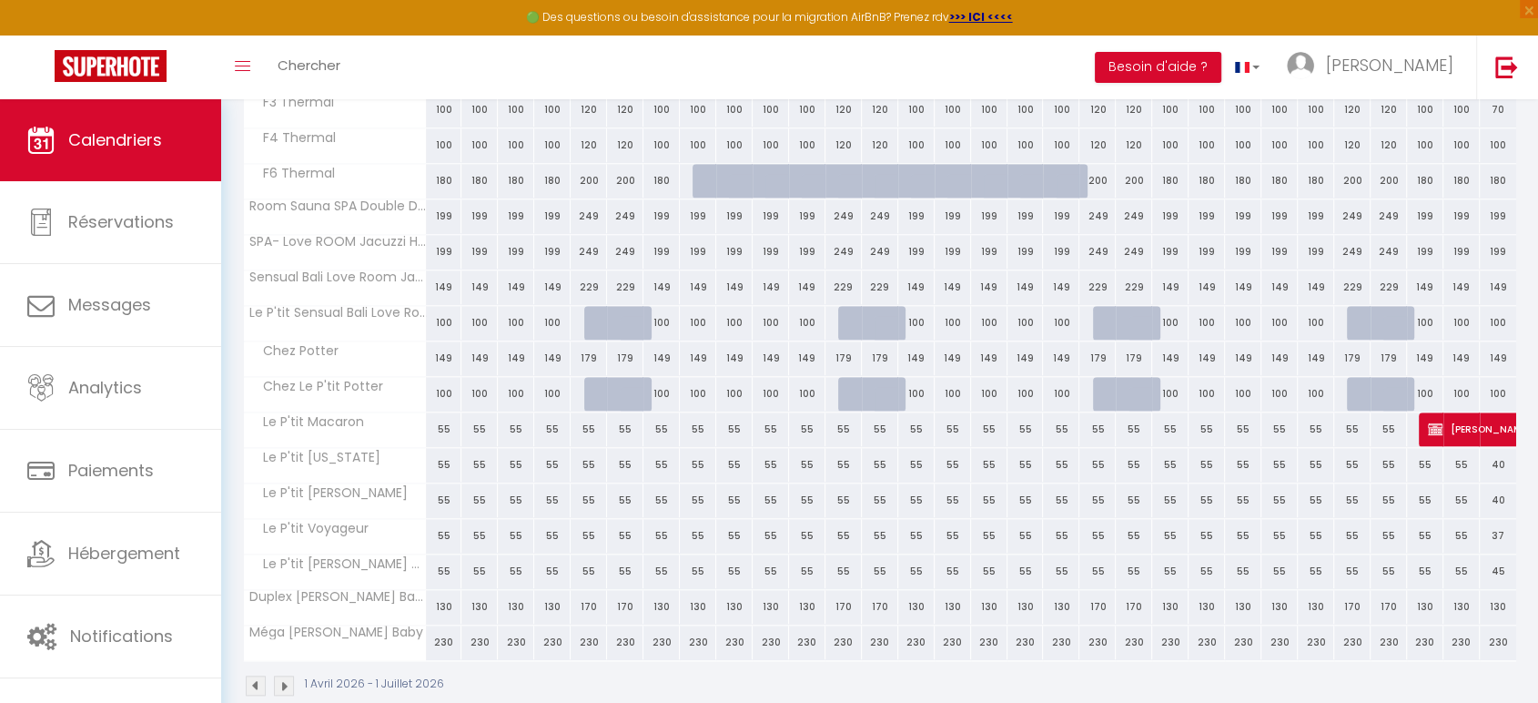
scroll to position [1703, 0]
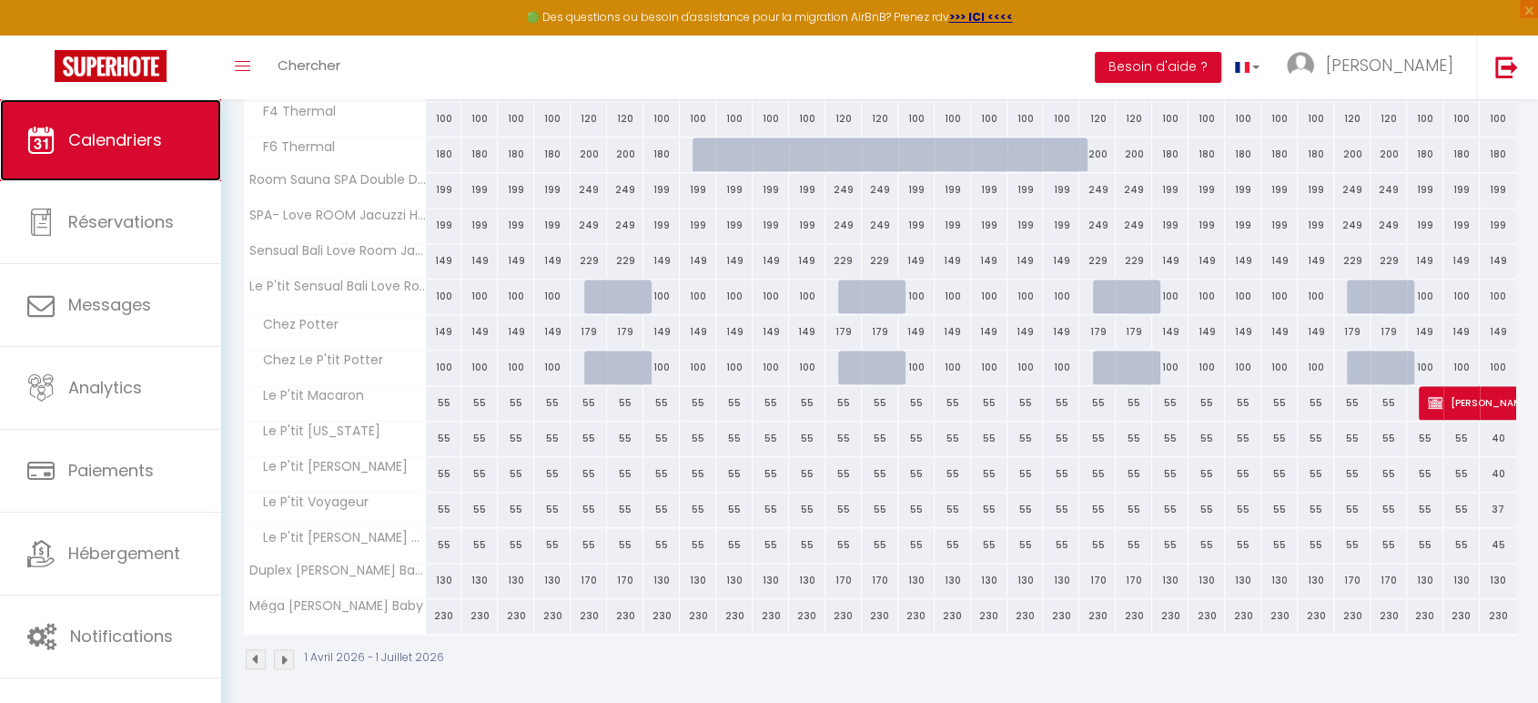
click at [183, 141] on link "Calendriers" at bounding box center [110, 140] width 221 height 82
